Goal: Task Accomplishment & Management: Complete application form

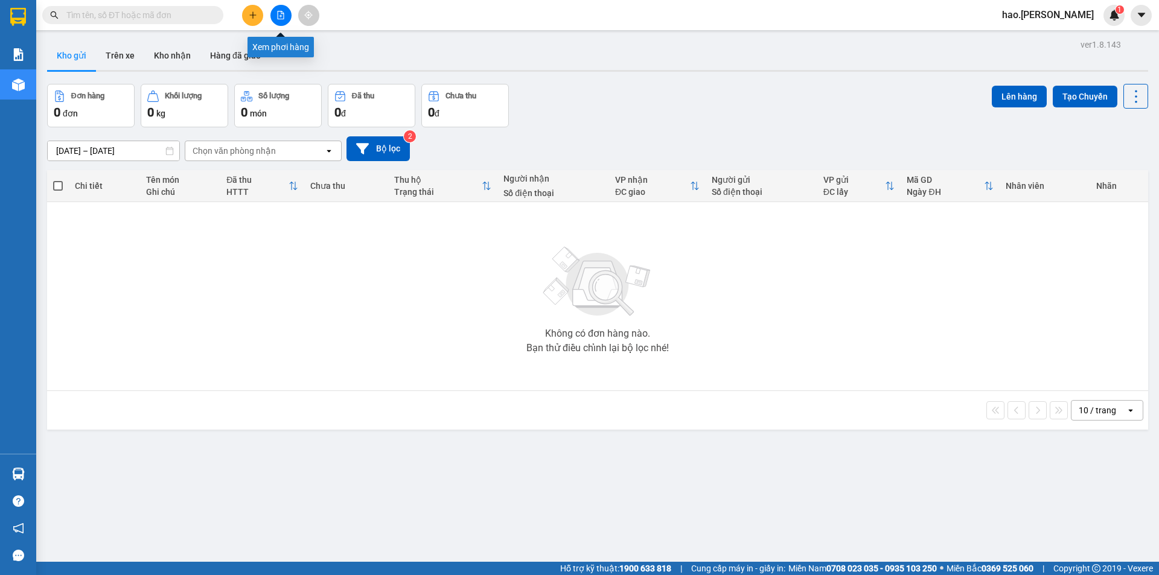
click at [287, 20] on button at bounding box center [280, 15] width 21 height 21
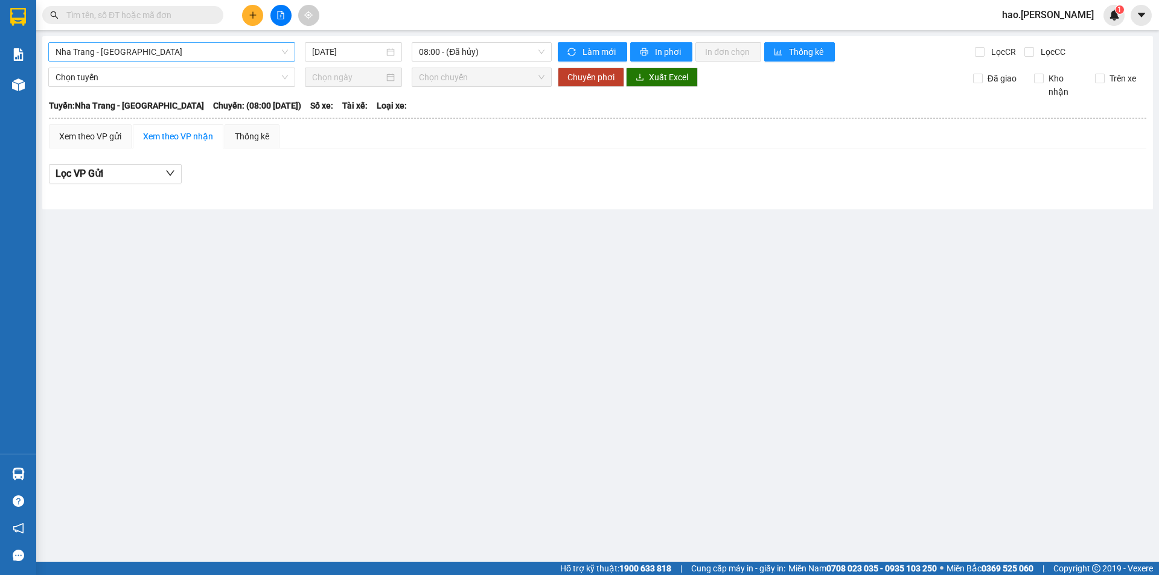
click at [185, 55] on span "Nha Trang - [GEOGRAPHIC_DATA]" at bounding box center [172, 52] width 232 height 18
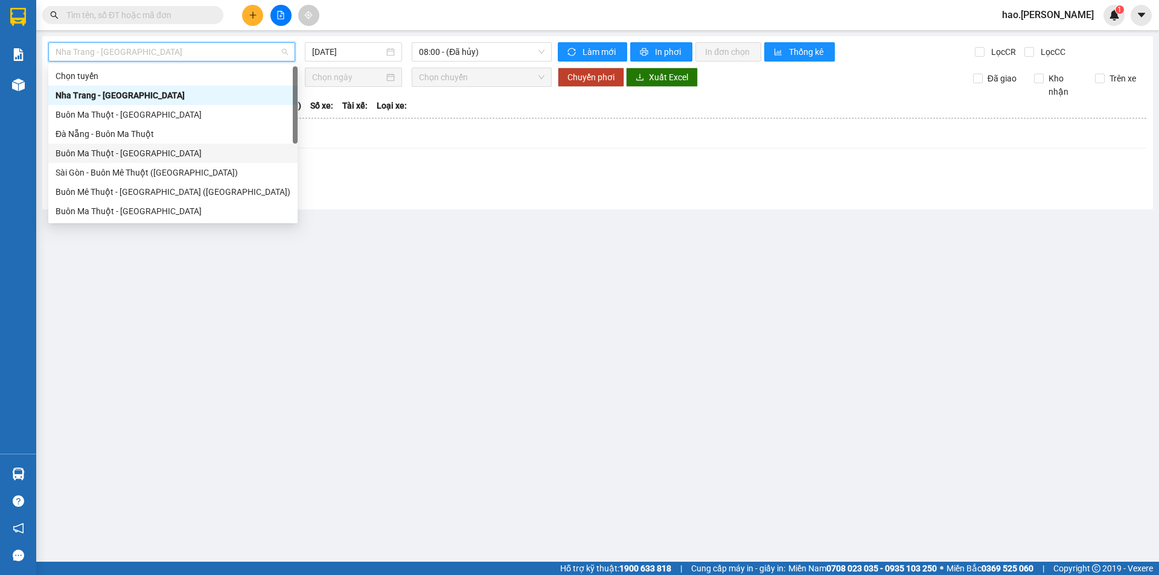
click at [145, 147] on div "Buôn Ma Thuột - [GEOGRAPHIC_DATA]" at bounding box center [173, 153] width 235 height 13
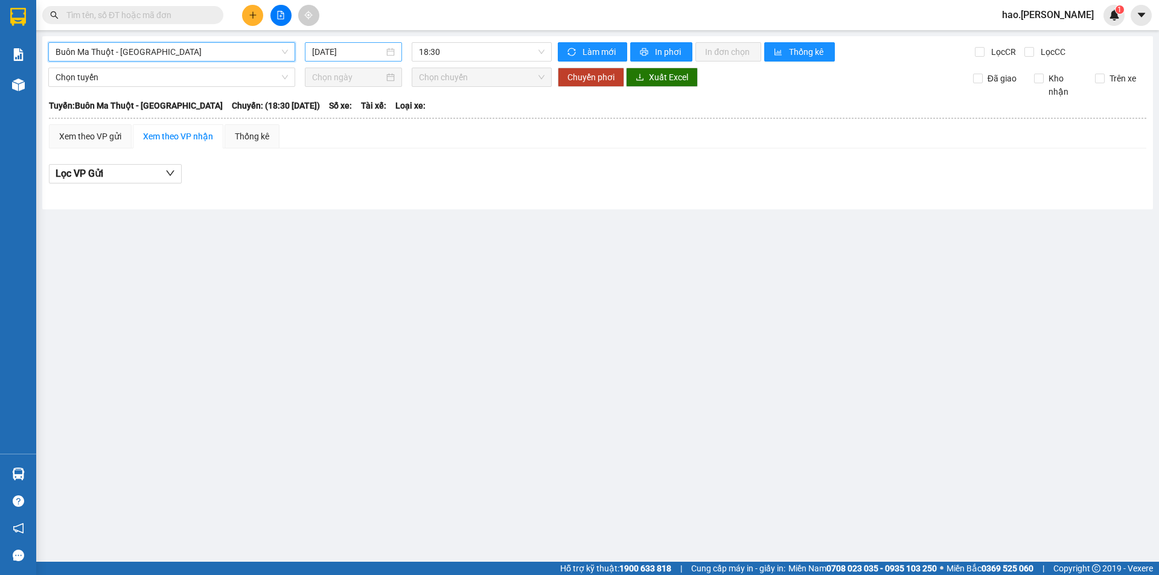
click at [360, 43] on div "[DATE]" at bounding box center [353, 51] width 97 height 19
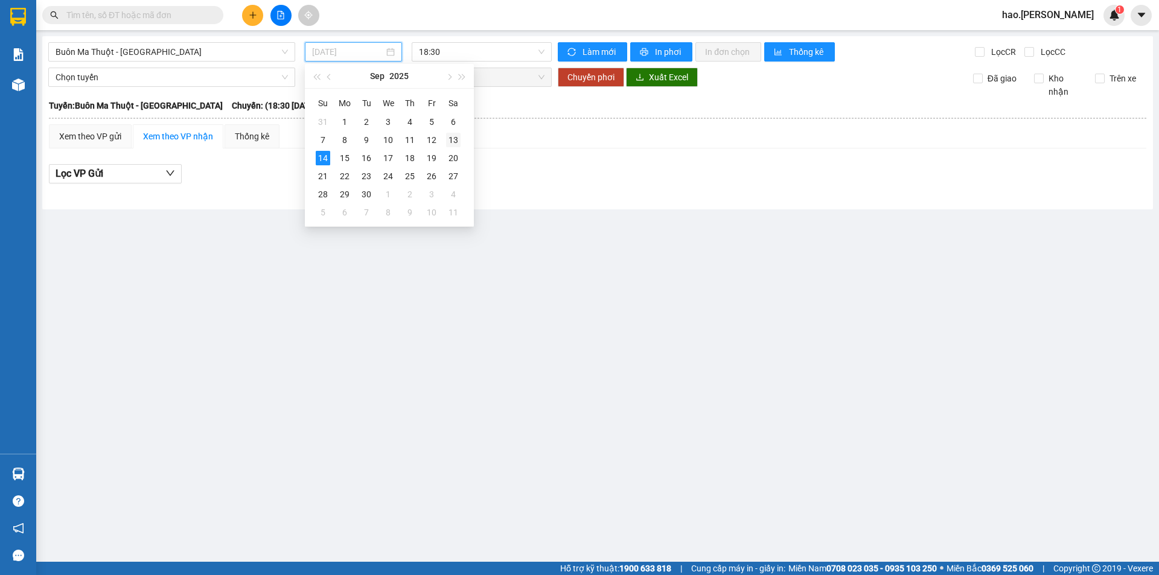
click at [447, 140] on div "13" at bounding box center [453, 140] width 14 height 14
type input "[DATE]"
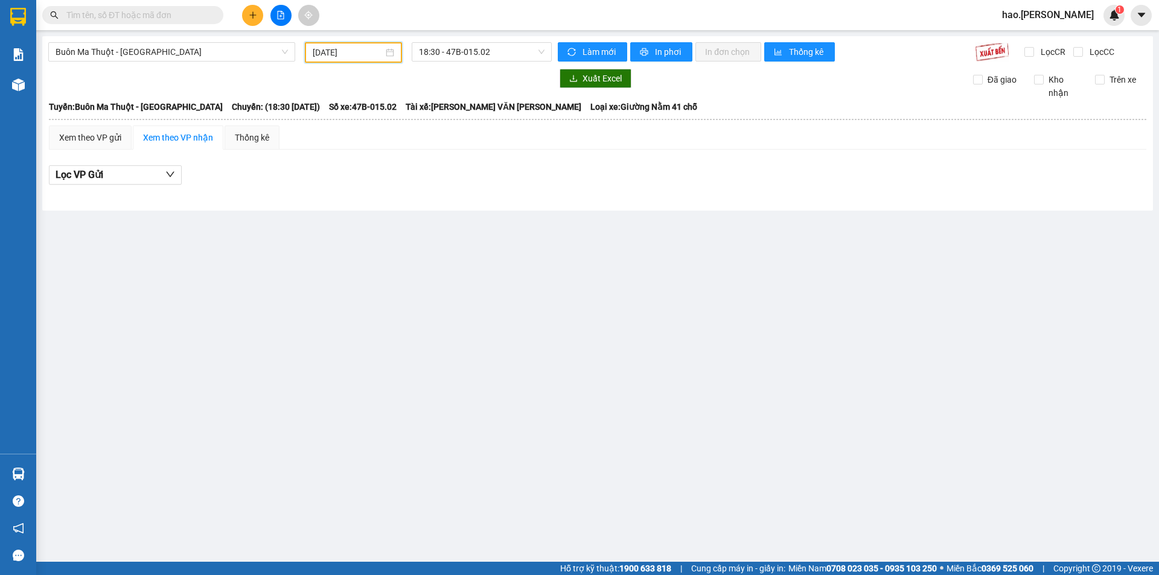
click at [473, 70] on body "Kết quả [PERSON_NAME] ( 0 ) Bộ lọc No Data hao.thaison 1 [PERSON_NAME] Kho hàng…" at bounding box center [579, 287] width 1159 height 575
click at [476, 114] on div "18:31 - 47B-012.49" at bounding box center [466, 114] width 94 height 13
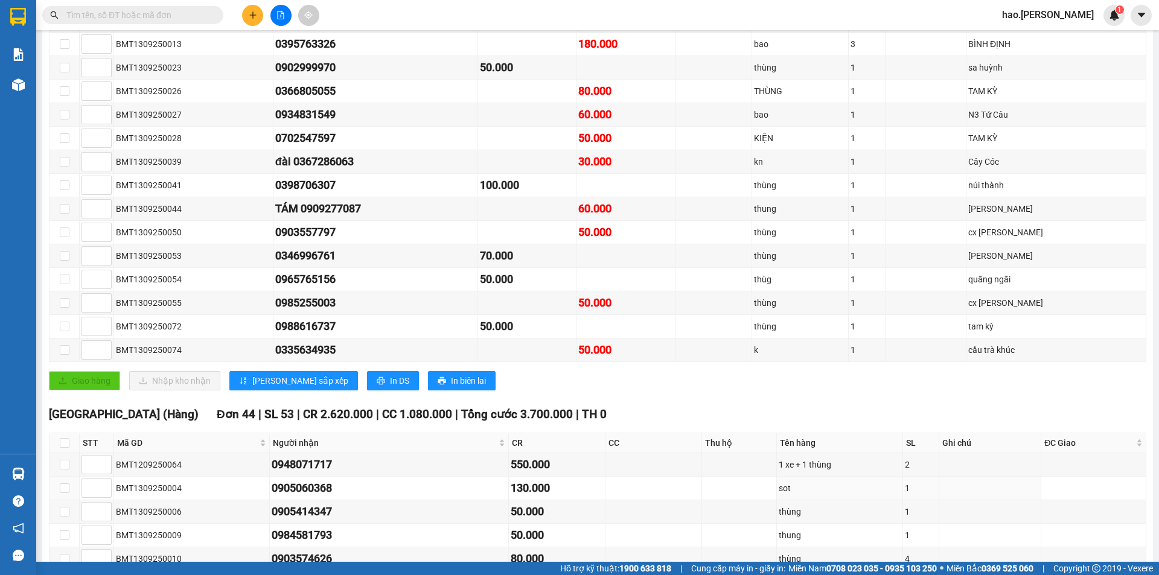
scroll to position [60, 0]
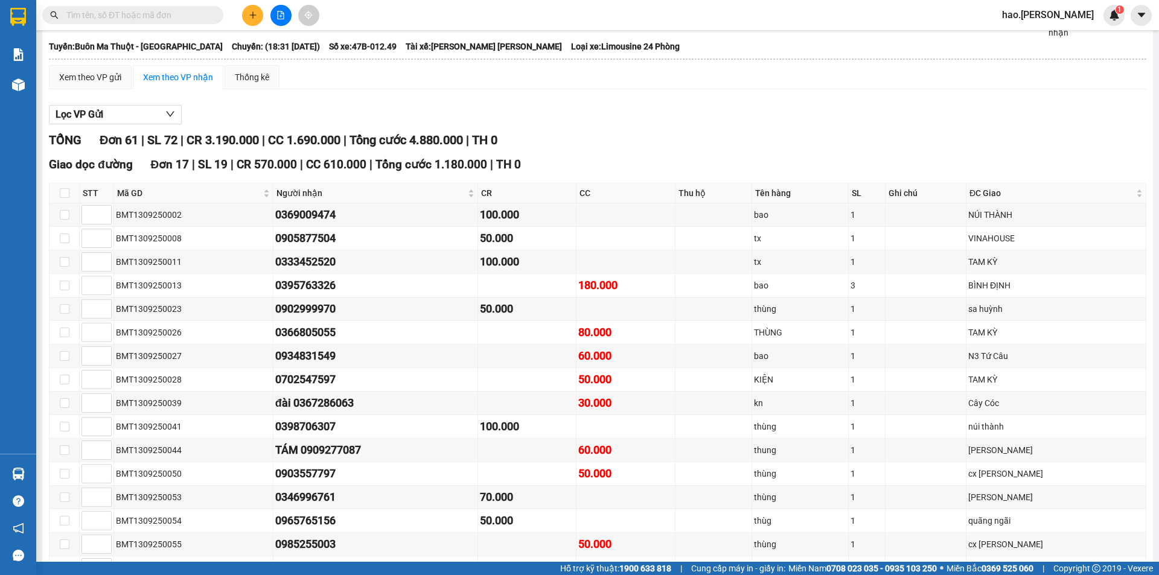
click at [180, 8] on span at bounding box center [132, 15] width 181 height 18
click at [171, 18] on input "text" at bounding box center [137, 14] width 142 height 13
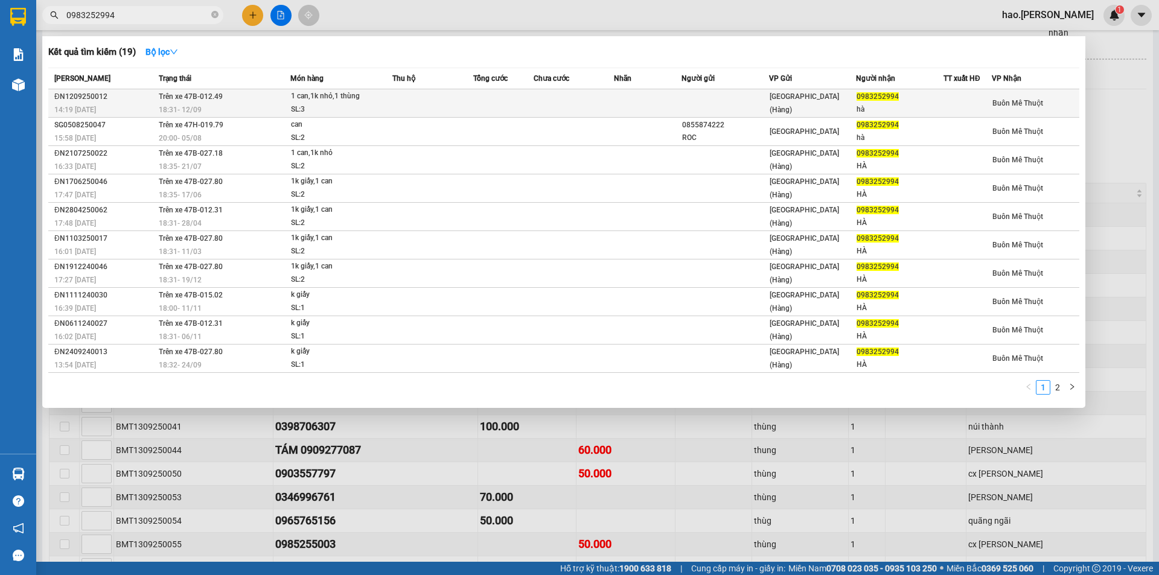
type input "0983252994"
click at [526, 91] on td at bounding box center [503, 103] width 60 height 28
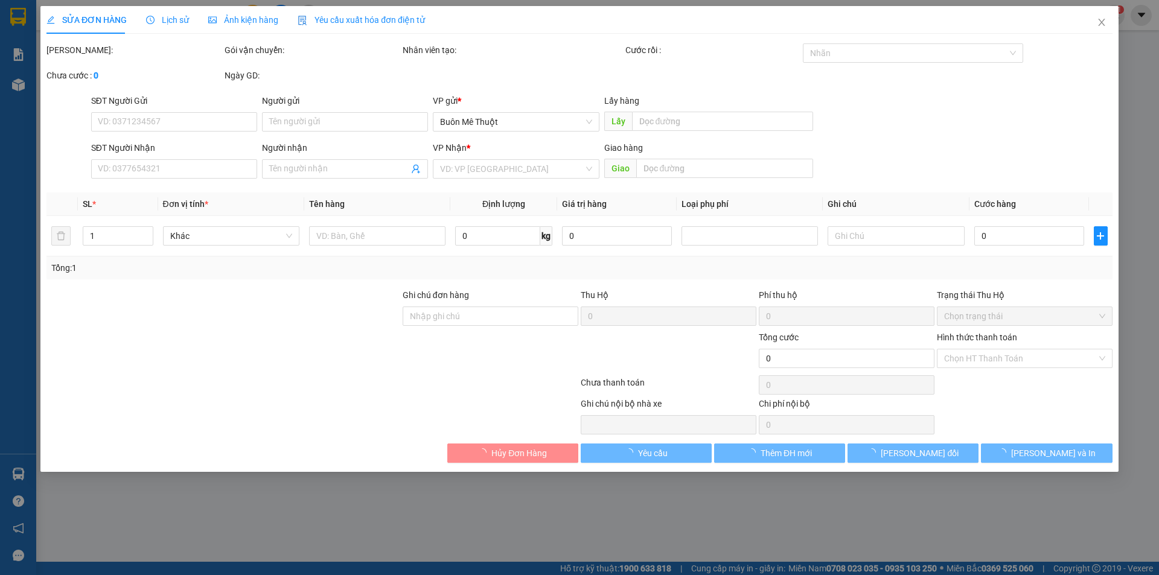
type input "0983252994"
type input "hà"
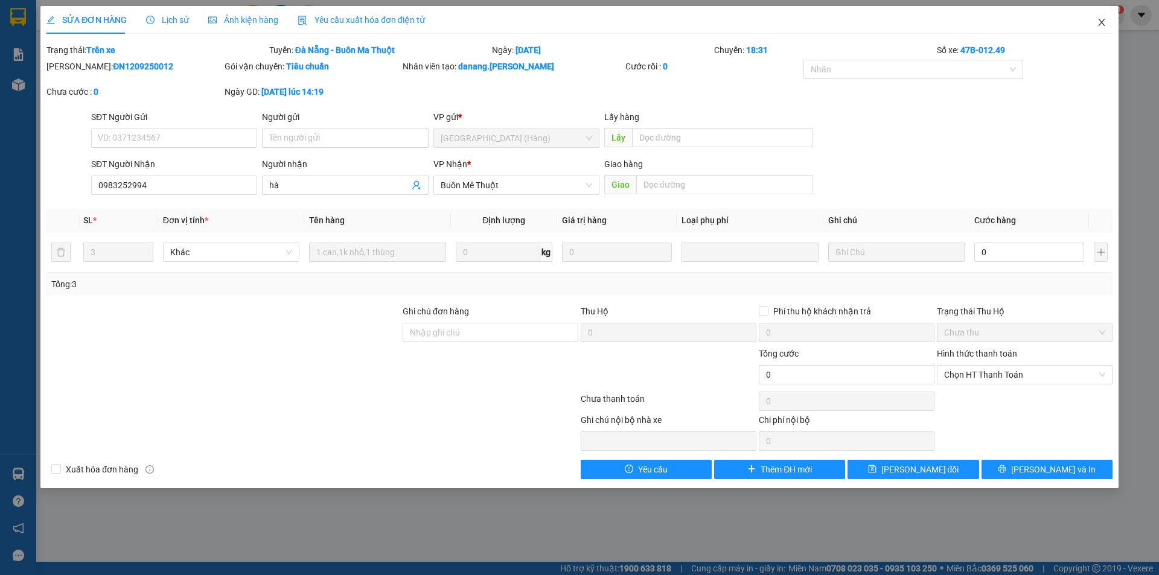
click at [1099, 16] on span "Close" at bounding box center [1102, 23] width 34 height 34
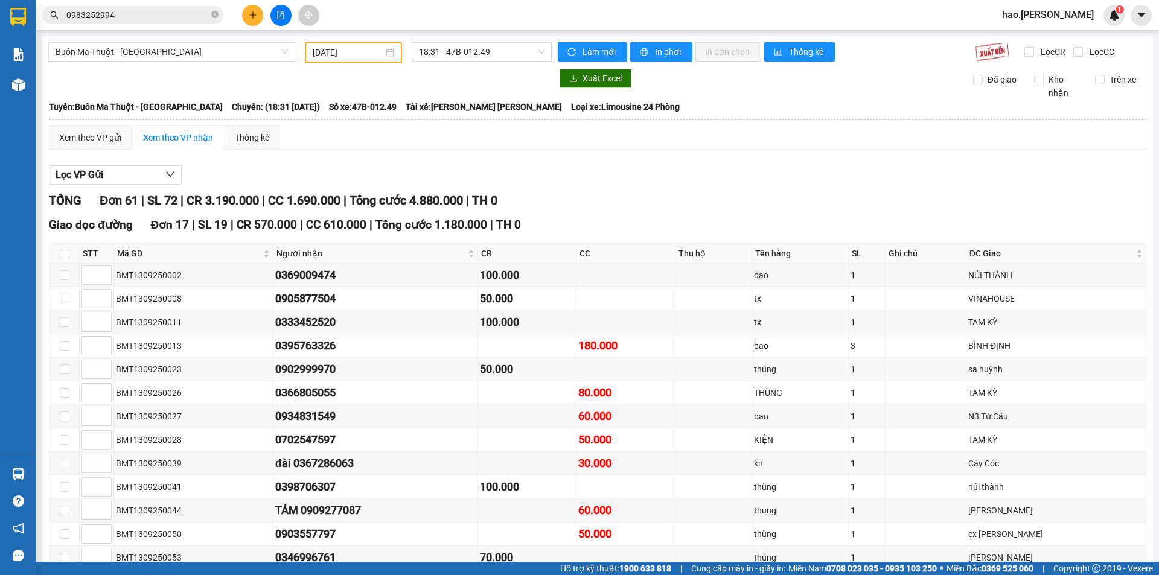
click at [253, 7] on button at bounding box center [252, 15] width 21 height 21
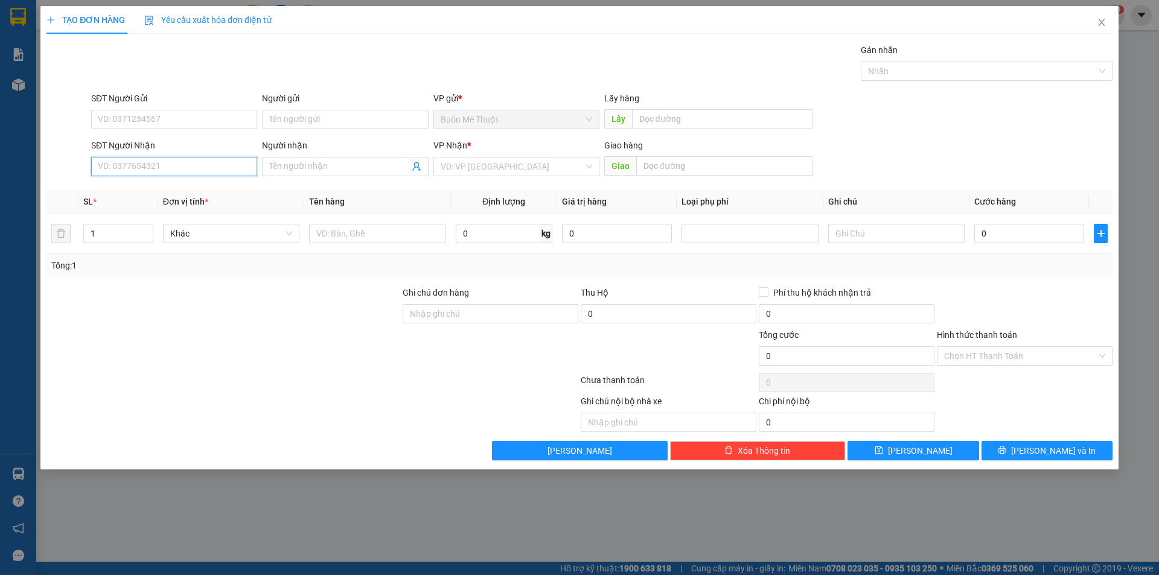
click at [170, 170] on input "SĐT Người Nhận" at bounding box center [174, 166] width 166 height 19
type input "0839079979"
drag, startPoint x: 472, startPoint y: 153, endPoint x: 473, endPoint y: 162, distance: 9.1
click at [472, 155] on div "VP Nhận *" at bounding box center [517, 148] width 166 height 18
drag, startPoint x: 473, startPoint y: 164, endPoint x: 472, endPoint y: 176, distance: 11.6
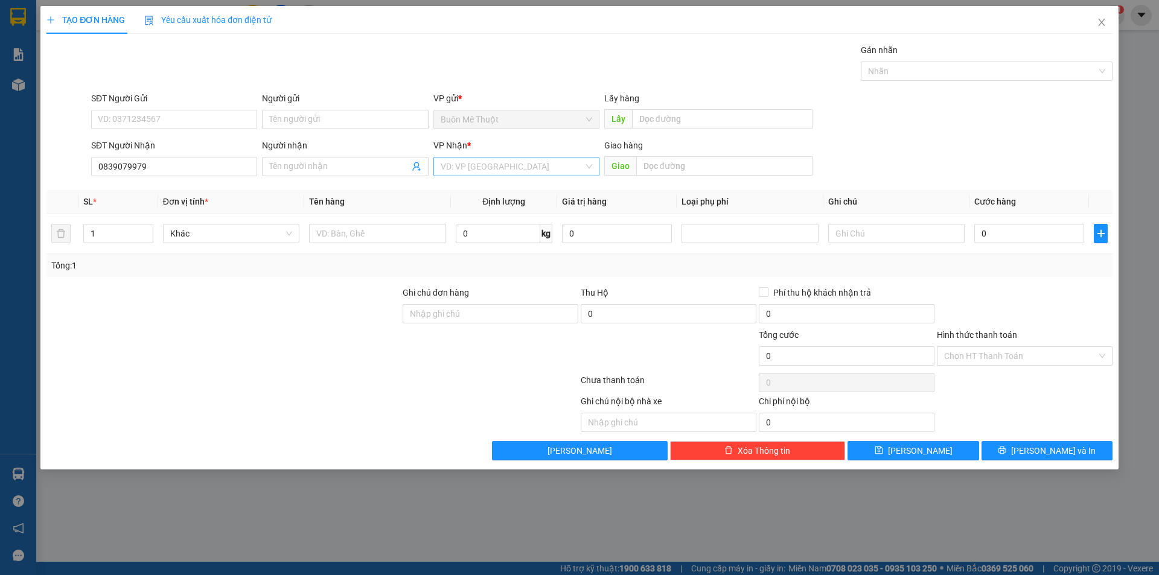
click at [473, 165] on input "search" at bounding box center [512, 167] width 143 height 18
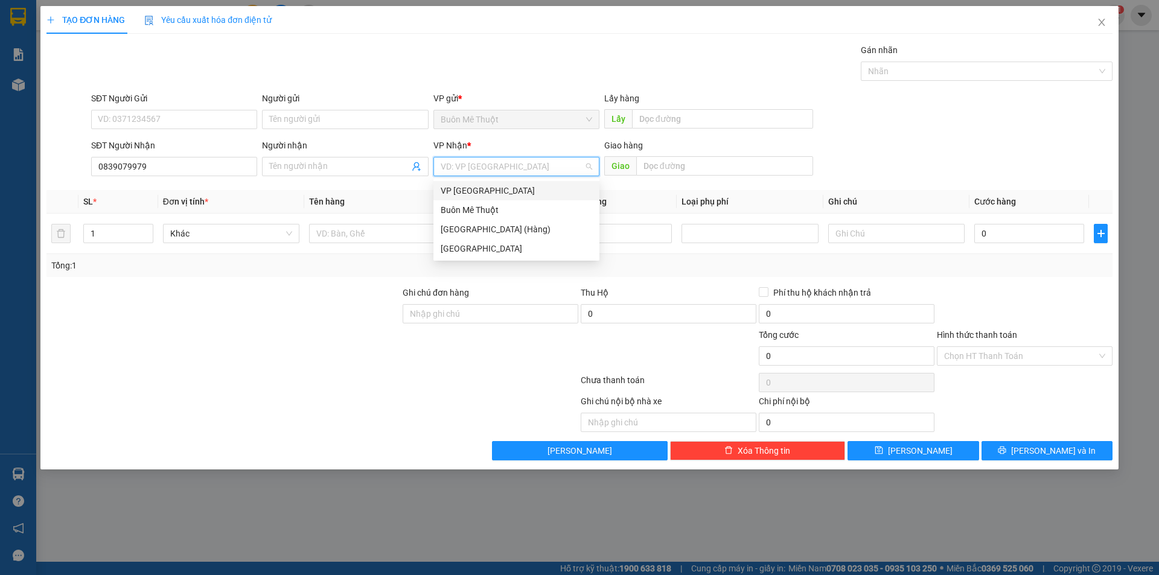
click at [476, 191] on div "VP [GEOGRAPHIC_DATA]" at bounding box center [517, 190] width 152 height 13
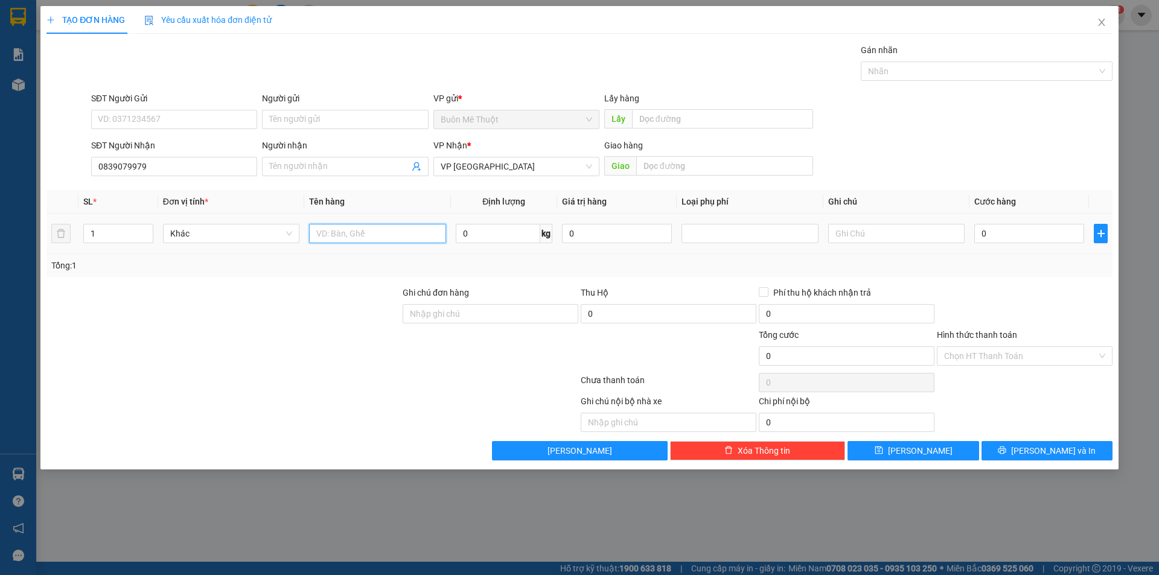
click at [389, 226] on input "text" at bounding box center [377, 233] width 136 height 19
type input "thùng"
click at [1002, 234] on input "0" at bounding box center [1029, 233] width 110 height 19
type input "4"
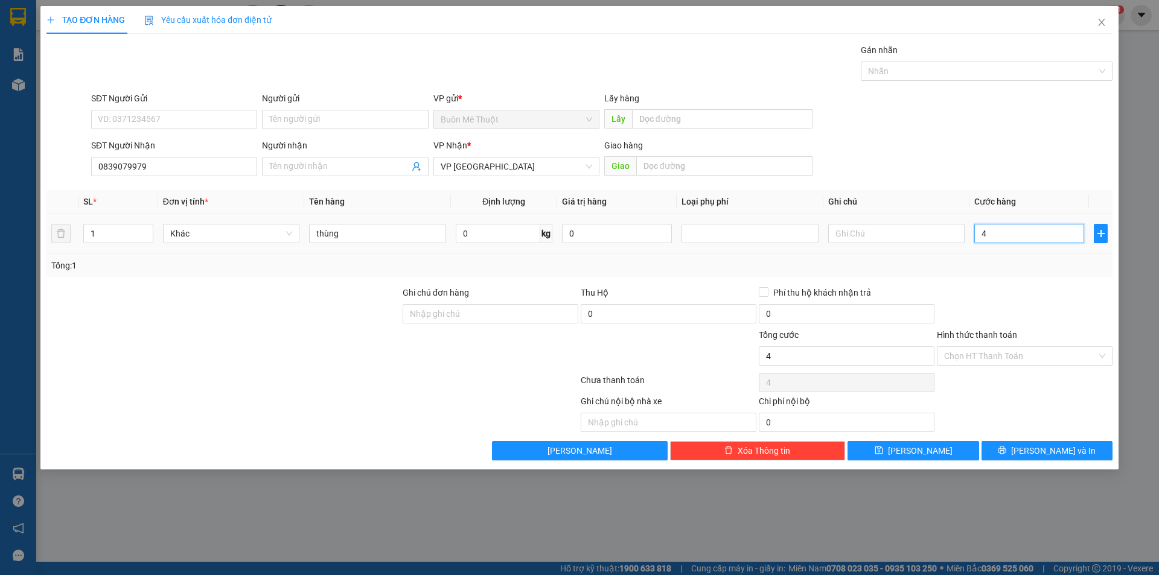
type input "4"
type input "40"
type input "40.000"
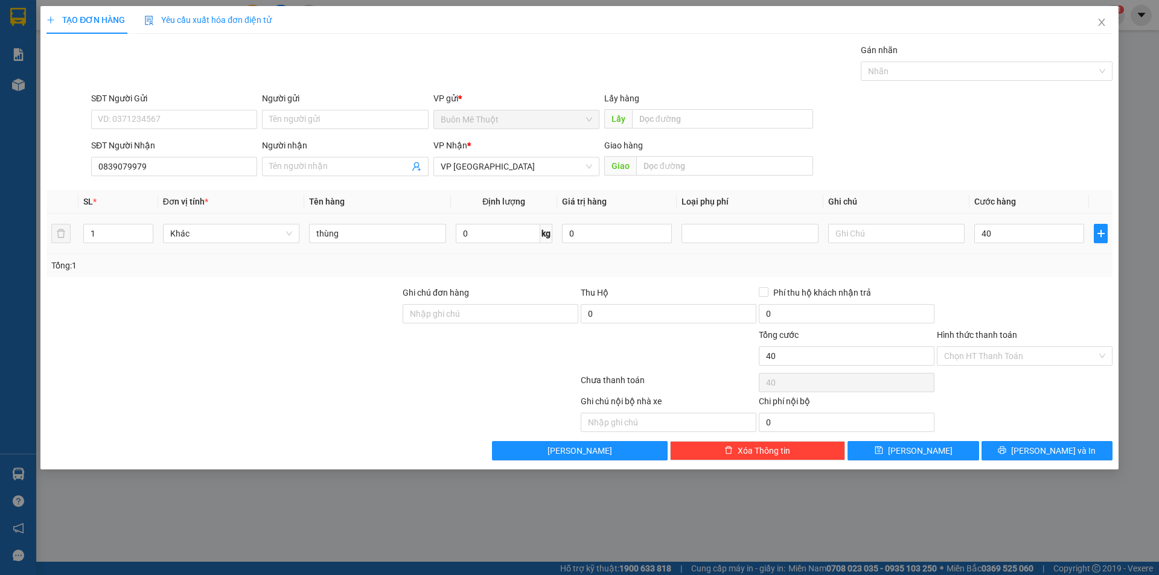
type input "40.000"
click at [986, 263] on div "Tổng: 1" at bounding box center [579, 265] width 1057 height 13
click at [978, 357] on input "Hình thức thanh toán" at bounding box center [1020, 356] width 153 height 18
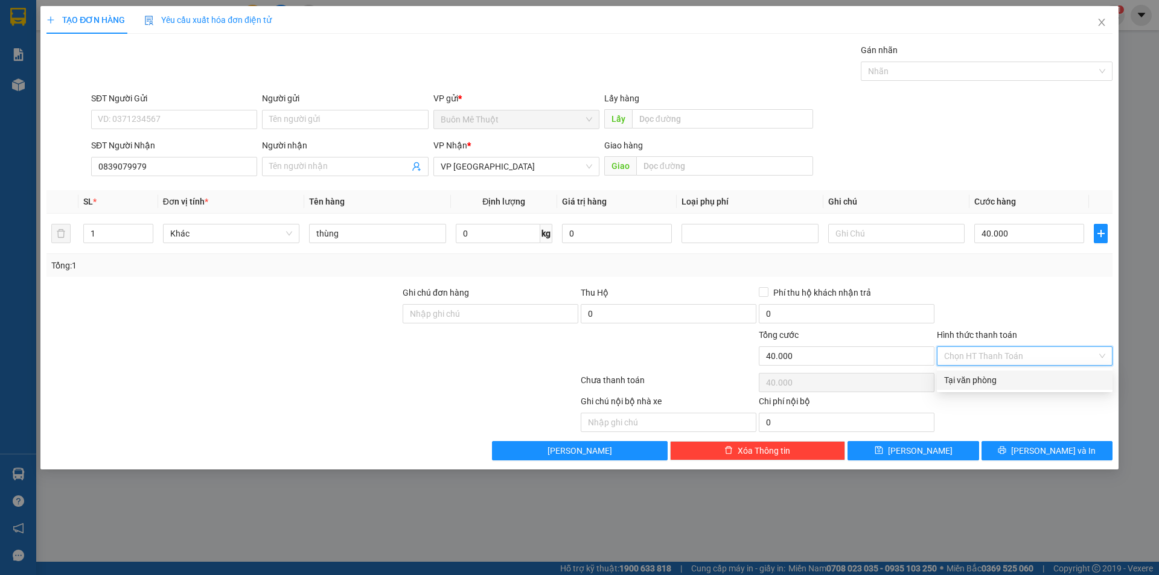
drag, startPoint x: 978, startPoint y: 368, endPoint x: 988, endPoint y: 404, distance: 37.7
click at [975, 377] on div "Tại văn phòng" at bounding box center [1024, 380] width 161 height 13
type input "0"
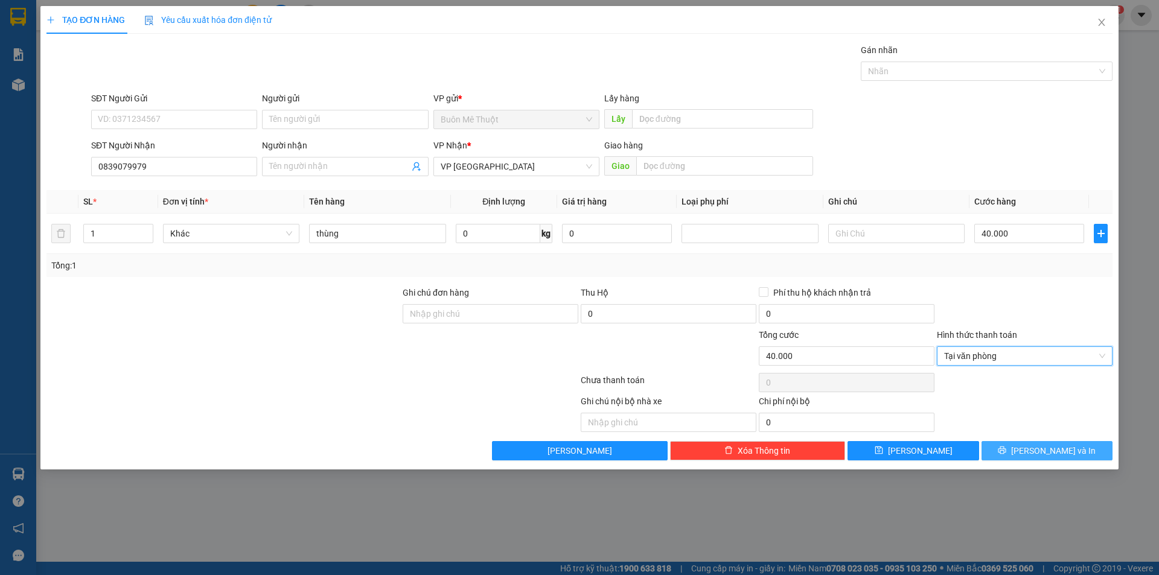
click at [1011, 448] on button "[PERSON_NAME] và In" at bounding box center [1047, 450] width 131 height 19
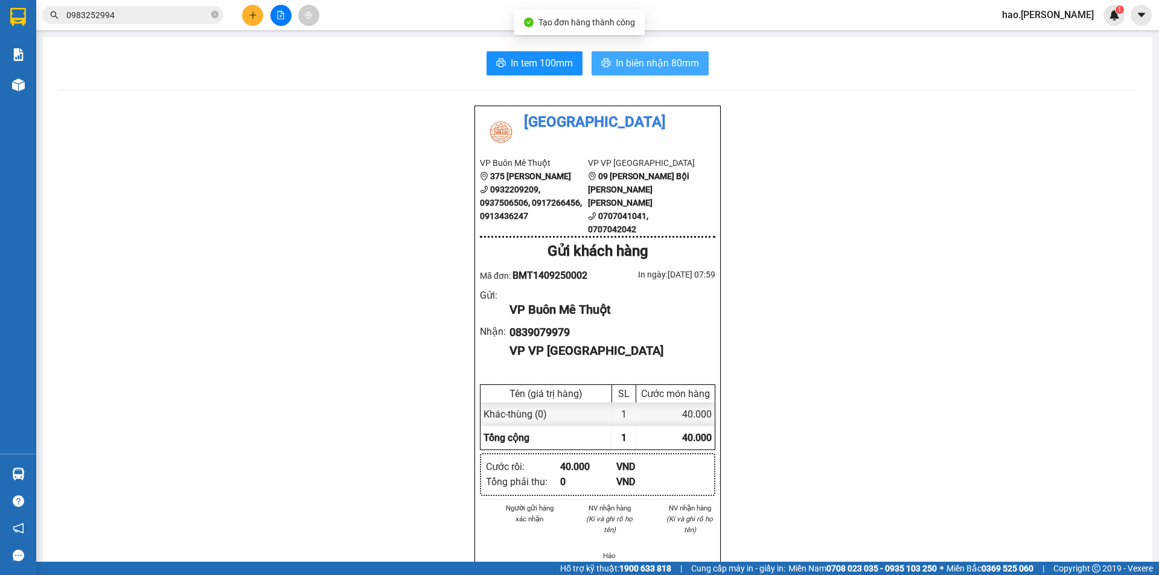
click at [635, 54] on button "In biên nhận 80mm" at bounding box center [650, 63] width 117 height 24
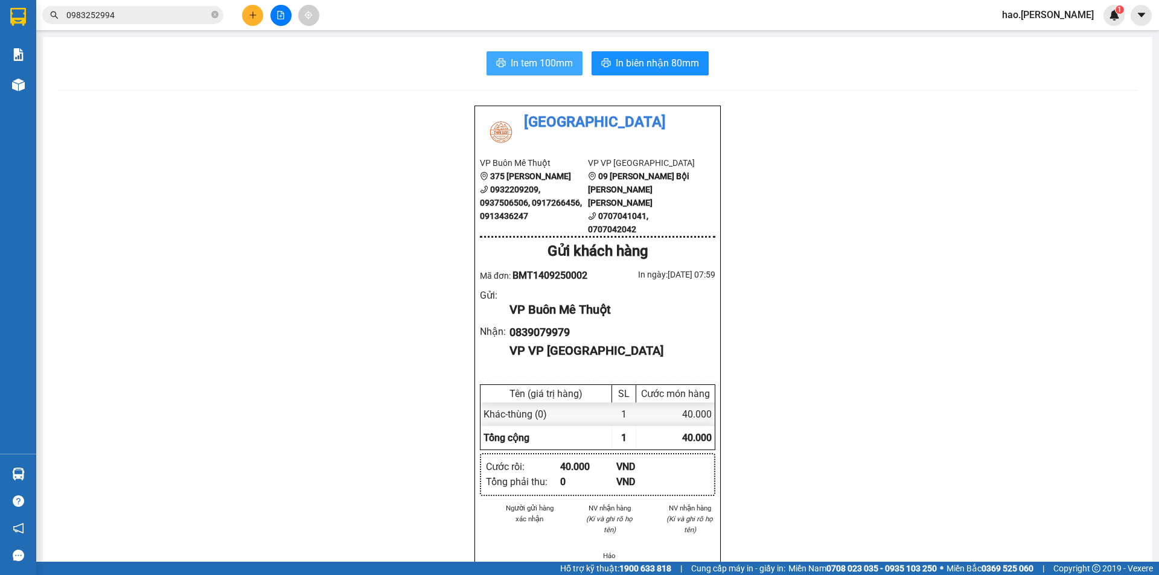
click at [541, 67] on span "In tem 100mm" at bounding box center [542, 63] width 62 height 15
click at [502, 59] on button "In tem 100mm" at bounding box center [535, 63] width 96 height 24
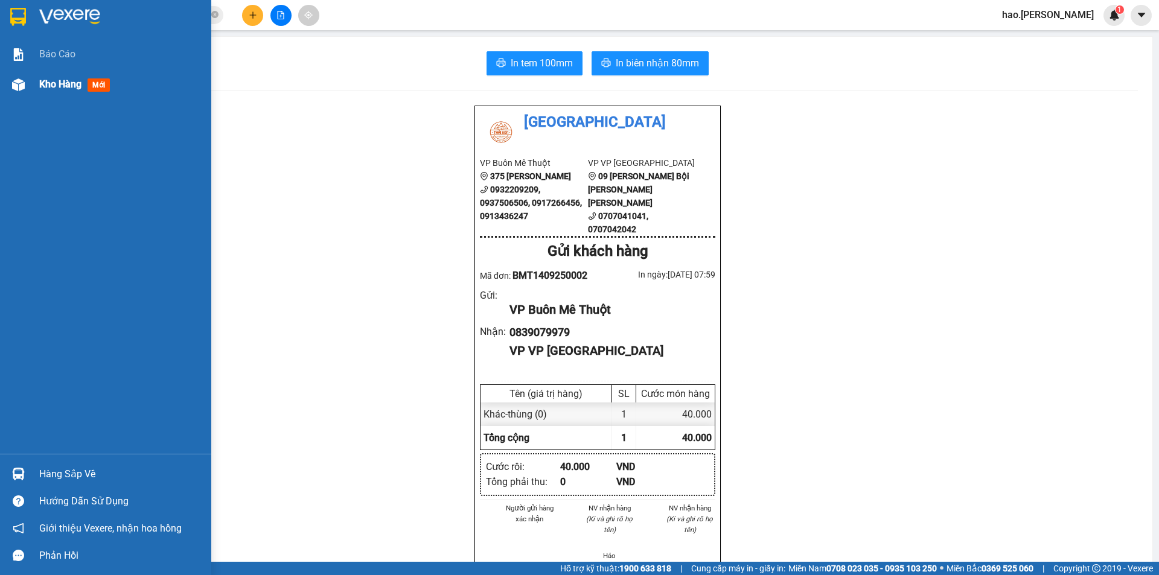
click at [34, 81] on div "Kho hàng mới" at bounding box center [105, 84] width 211 height 30
click at [40, 84] on span "Kho hàng" at bounding box center [60, 83] width 42 height 11
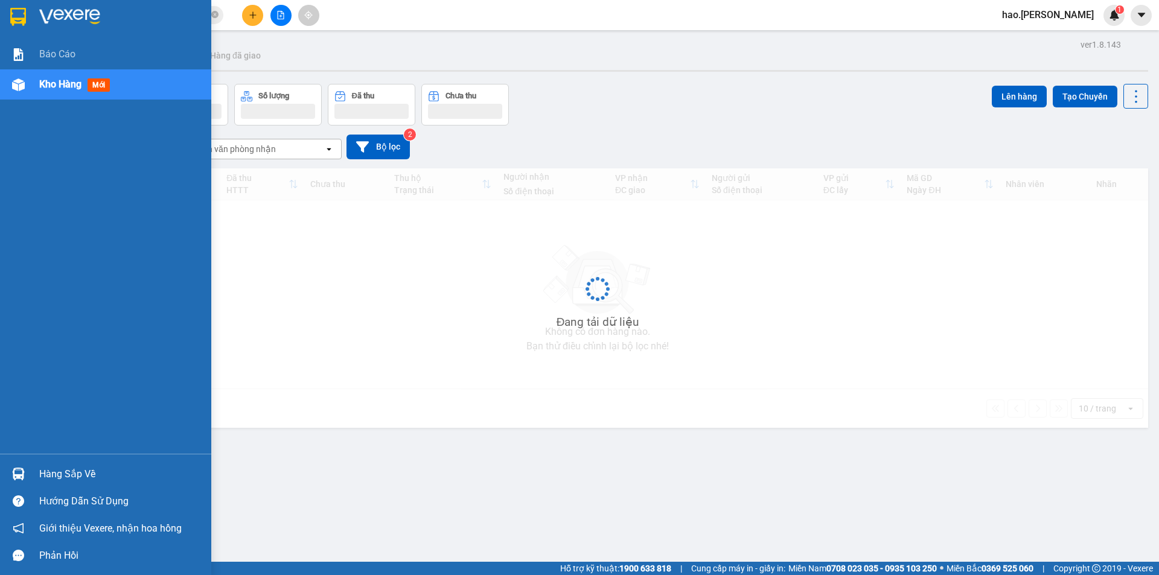
click at [40, 84] on span "Kho hàng" at bounding box center [60, 83] width 42 height 11
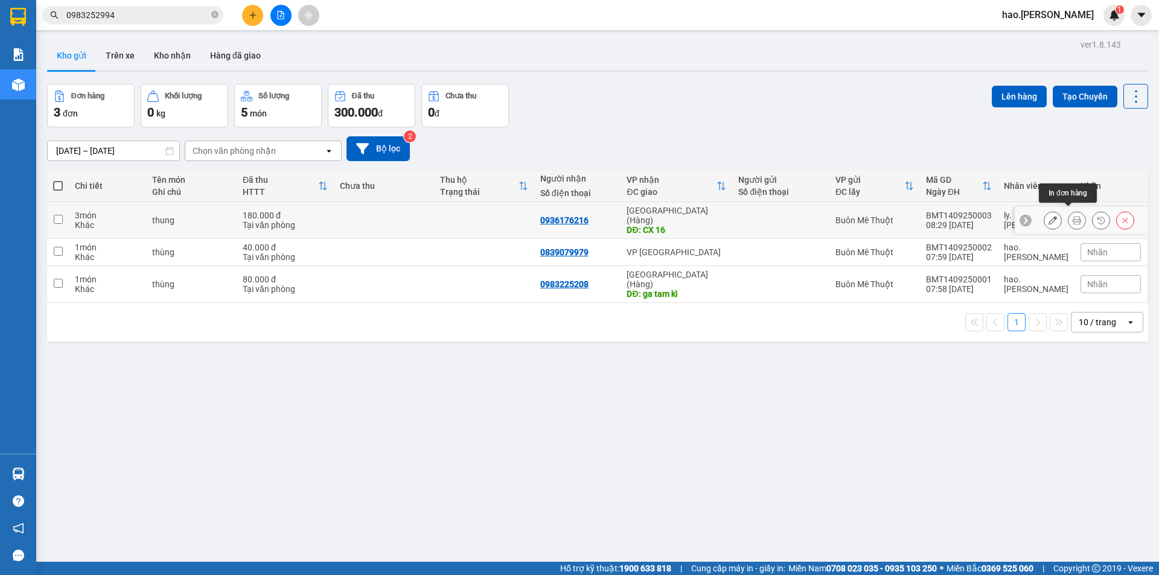
click at [1073, 216] on icon at bounding box center [1077, 220] width 8 height 8
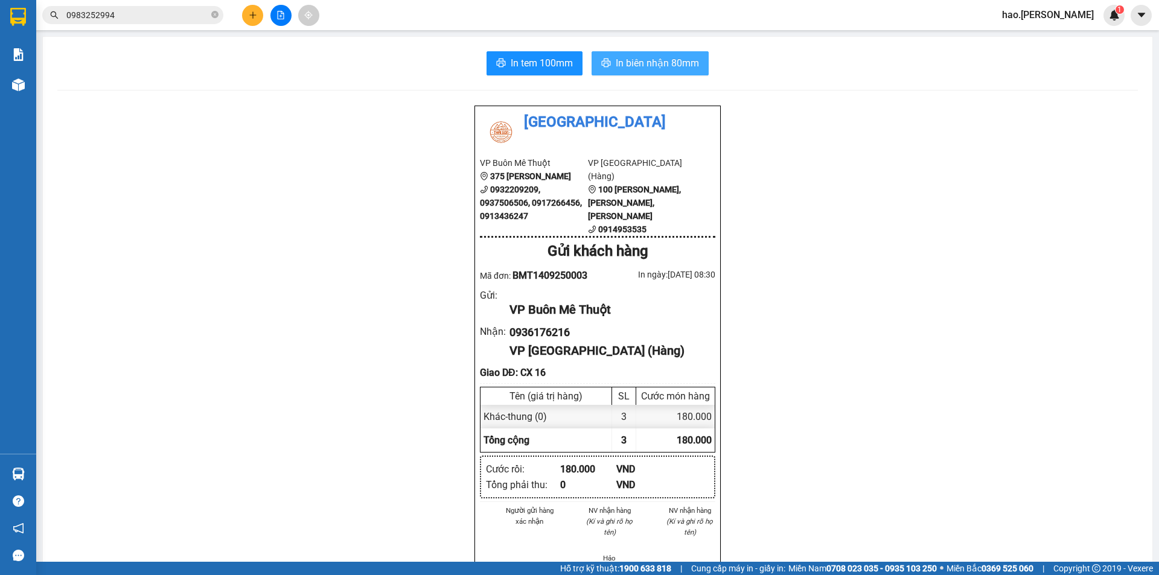
click at [640, 56] on span "In biên nhận 80mm" at bounding box center [657, 63] width 83 height 15
click at [556, 63] on span "In tem 100mm" at bounding box center [542, 63] width 62 height 15
click at [254, 14] on icon "plus" at bounding box center [253, 15] width 8 height 8
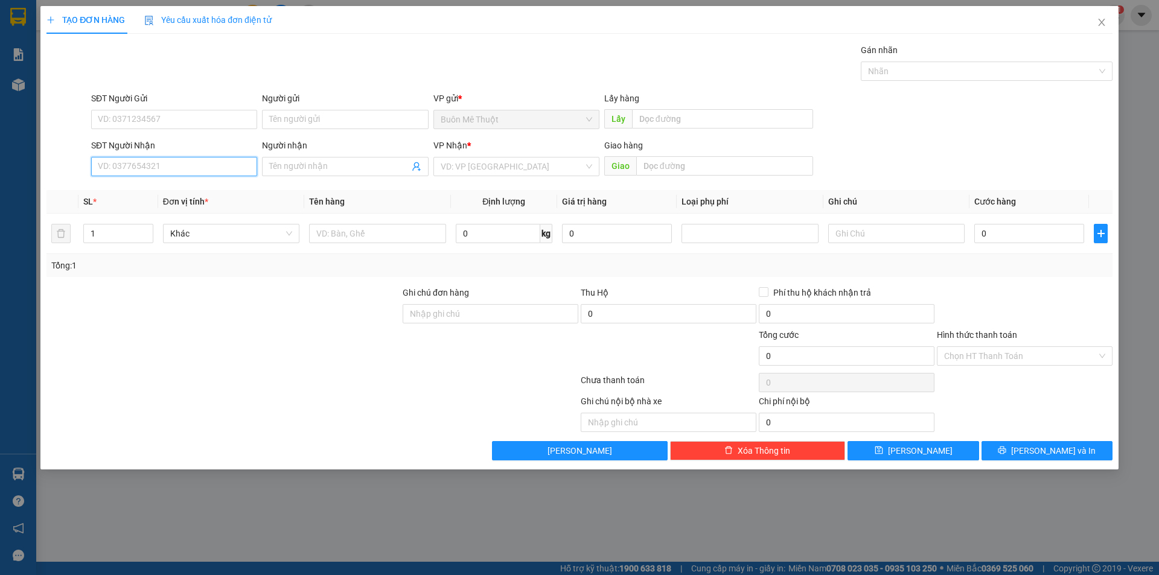
click at [151, 164] on input "SĐT Người Nhận" at bounding box center [174, 166] width 166 height 19
type input "0905554828"
click at [473, 173] on input "search" at bounding box center [512, 167] width 143 height 18
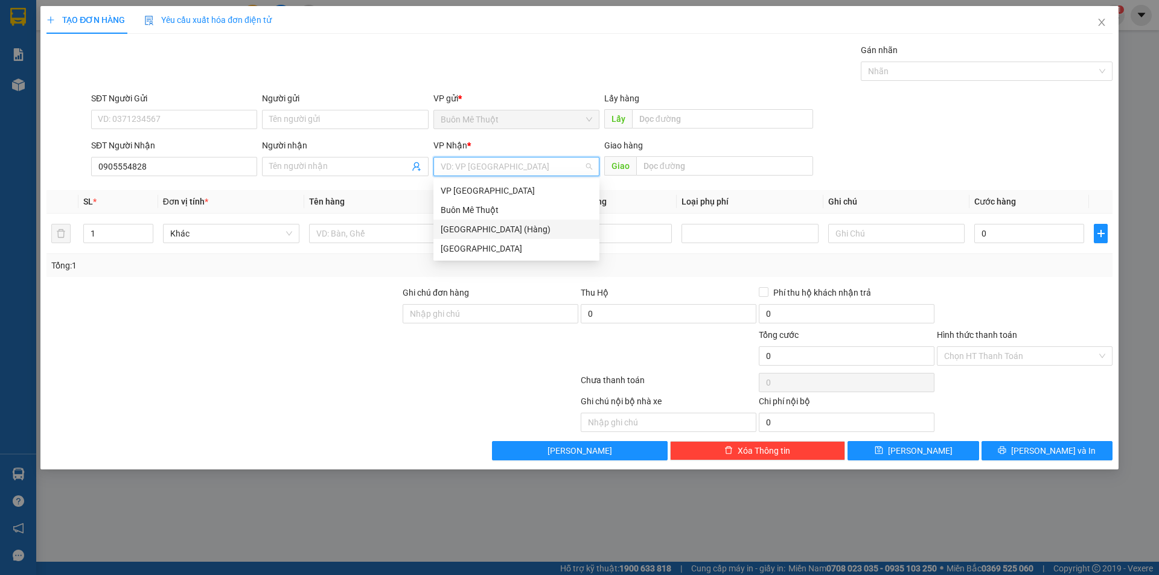
click at [460, 235] on div "[GEOGRAPHIC_DATA] (Hàng)" at bounding box center [517, 229] width 152 height 13
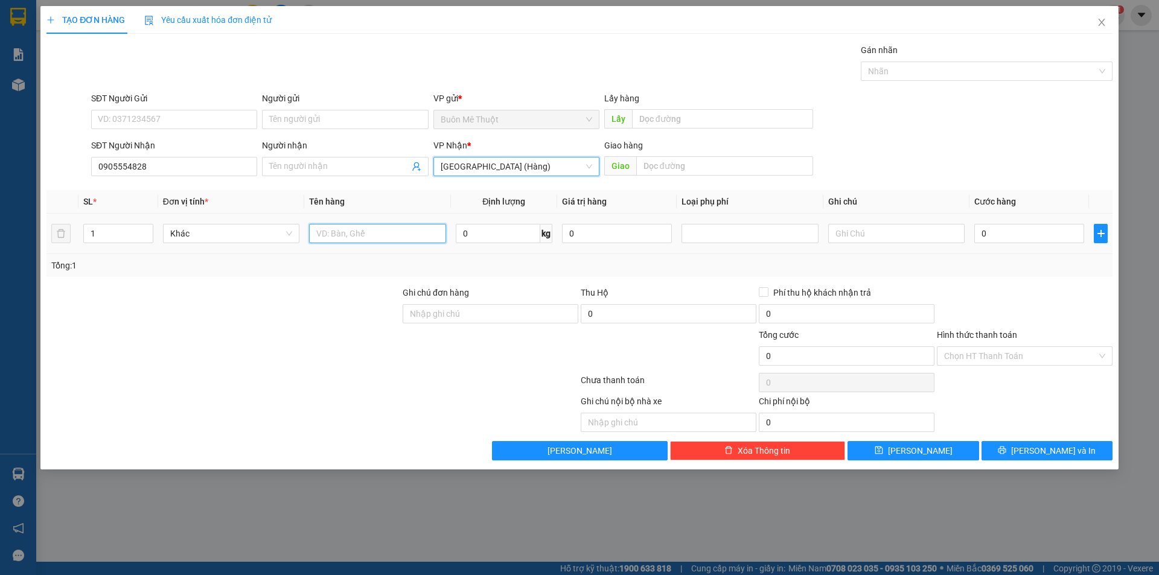
click at [387, 239] on input "text" at bounding box center [377, 233] width 136 height 19
type input "THÙNG"
drag, startPoint x: 985, startPoint y: 219, endPoint x: 988, endPoint y: 225, distance: 7.3
click at [986, 219] on td "0" at bounding box center [1030, 234] width 120 height 40
click at [991, 234] on input "0" at bounding box center [1029, 233] width 110 height 19
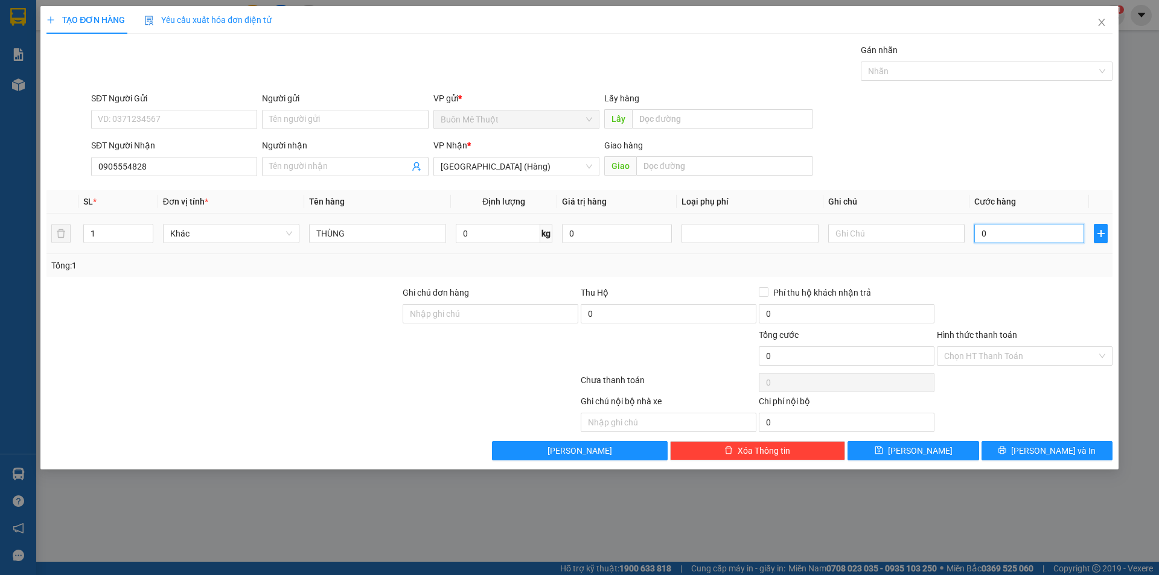
type input "4"
type input "40"
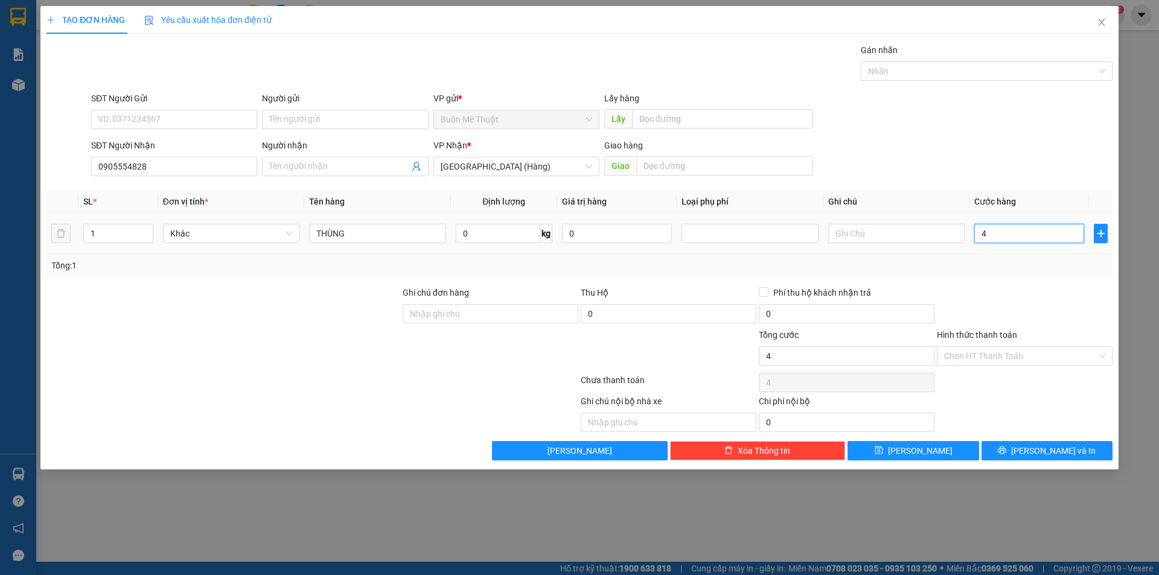
type input "40"
type input "40.000"
drag, startPoint x: 1014, startPoint y: 302, endPoint x: 1006, endPoint y: 338, distance: 36.0
click at [1014, 307] on div at bounding box center [1025, 307] width 178 height 42
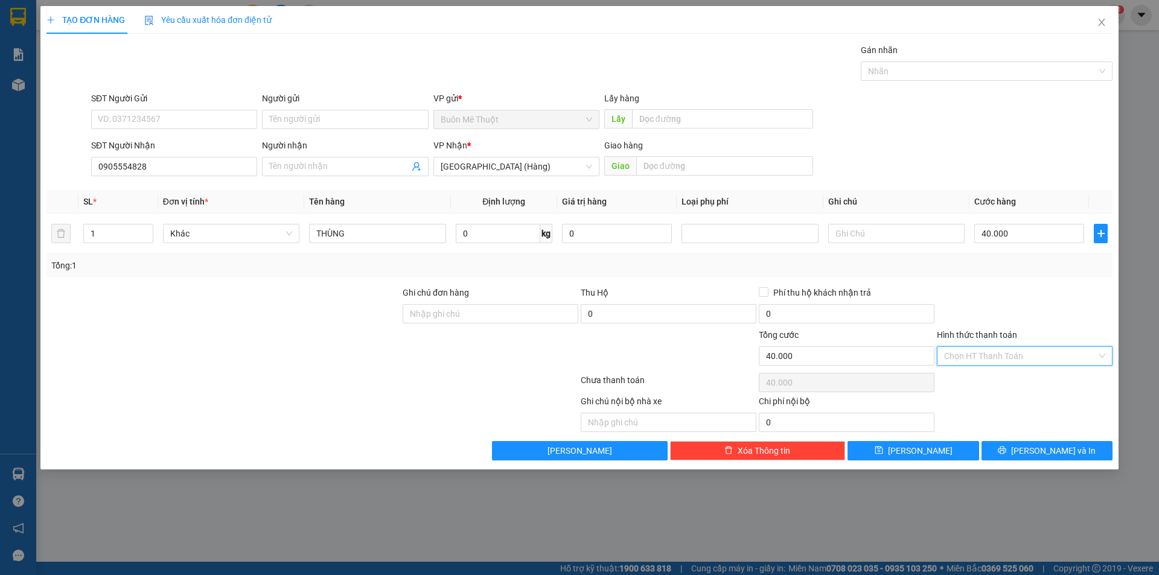
drag, startPoint x: 1002, startPoint y: 351, endPoint x: 992, endPoint y: 374, distance: 25.5
click at [1001, 351] on input "Hình thức thanh toán" at bounding box center [1020, 356] width 153 height 18
drag, startPoint x: 992, startPoint y: 374, endPoint x: 997, endPoint y: 402, distance: 27.6
click at [992, 376] on div "Tại văn phòng" at bounding box center [1024, 380] width 161 height 13
type input "0"
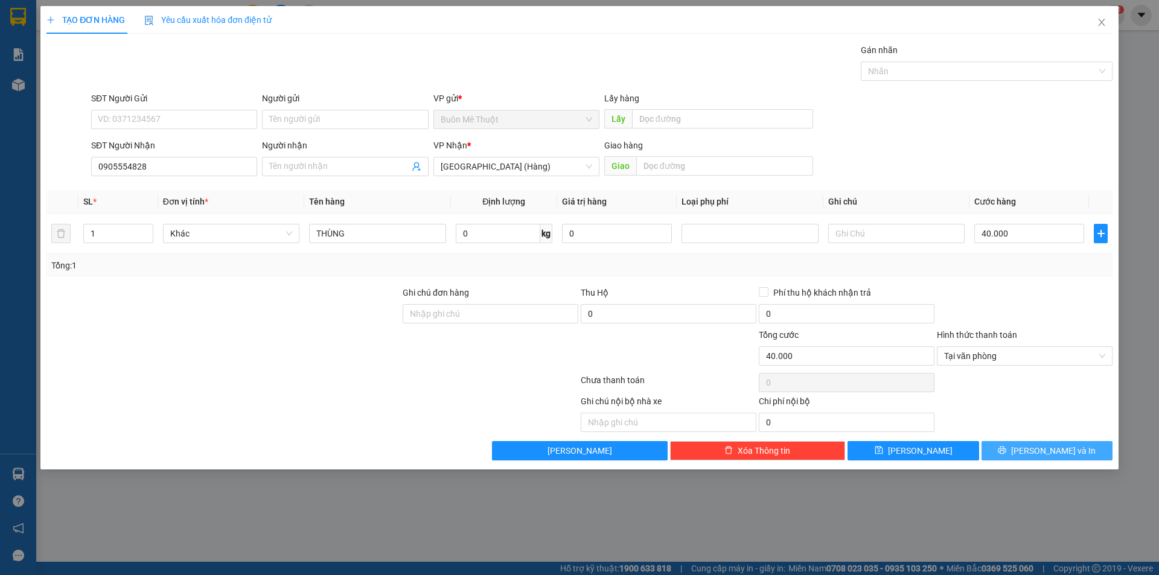
click at [1002, 442] on button "[PERSON_NAME] và In" at bounding box center [1047, 450] width 131 height 19
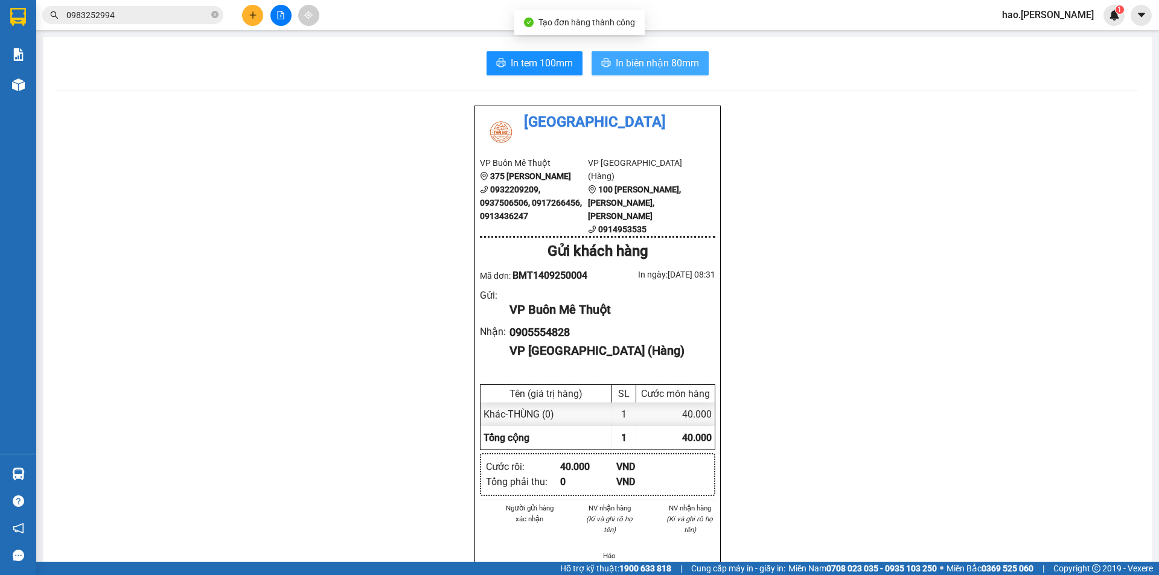
click at [647, 54] on button "In biên nhận 80mm" at bounding box center [650, 63] width 117 height 24
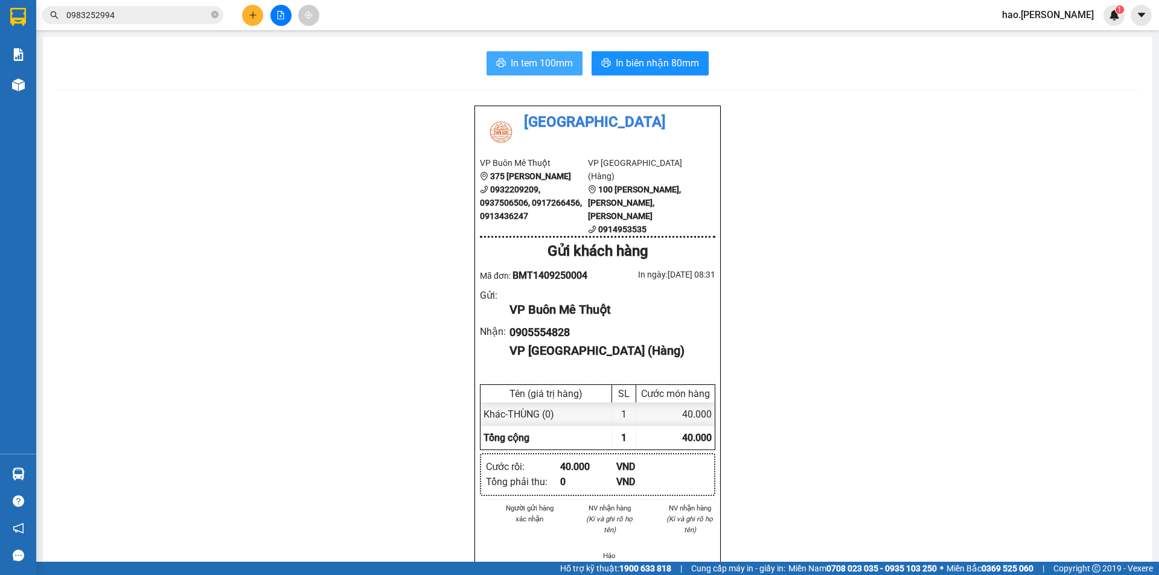
click at [537, 61] on span "In tem 100mm" at bounding box center [542, 63] width 62 height 15
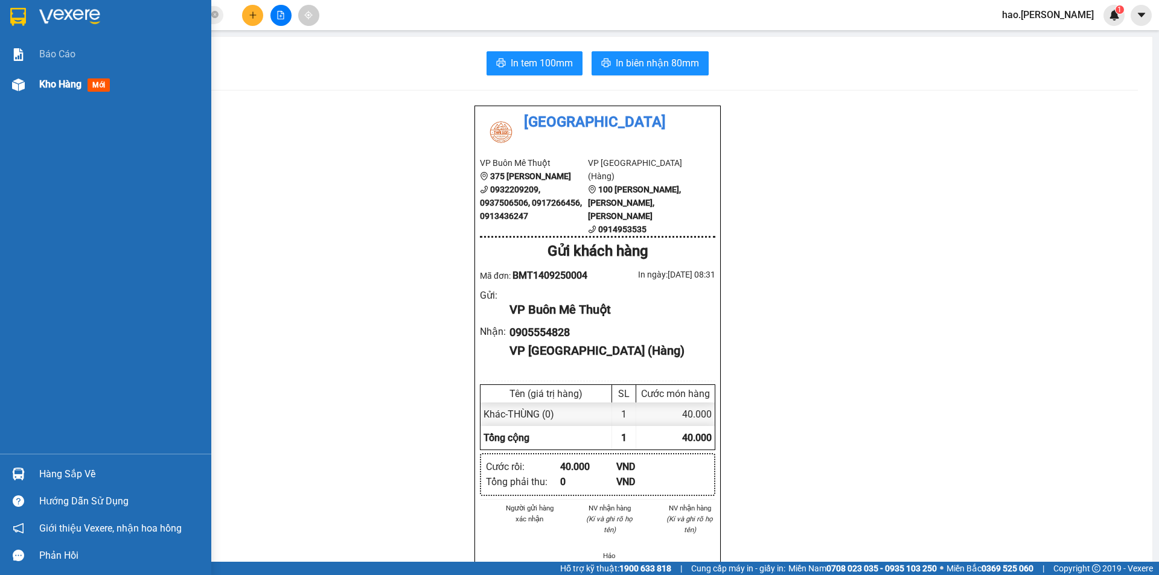
click at [44, 77] on div "Kho hàng mới" at bounding box center [76, 84] width 75 height 15
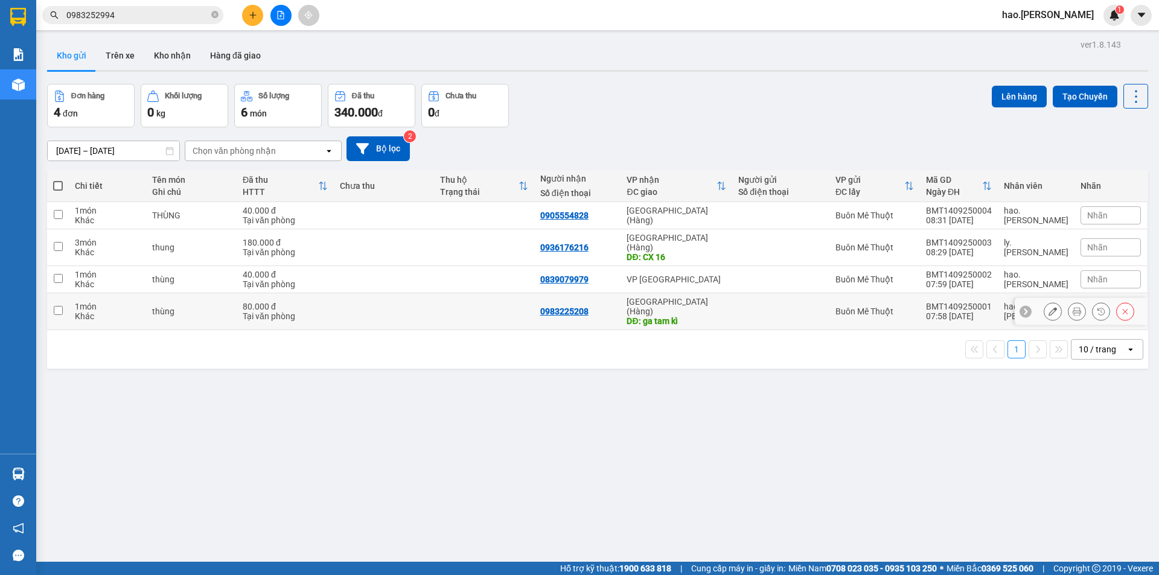
click at [1073, 307] on icon at bounding box center [1077, 311] width 8 height 8
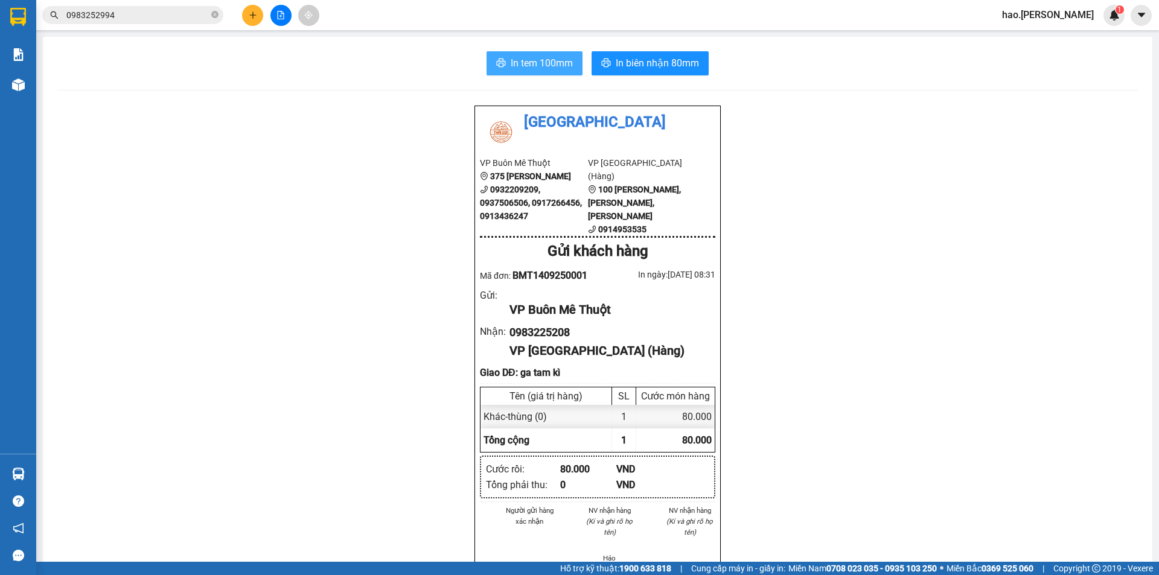
click at [533, 66] on span "In tem 100mm" at bounding box center [542, 63] width 62 height 15
